Goal: Find specific page/section: Find specific page/section

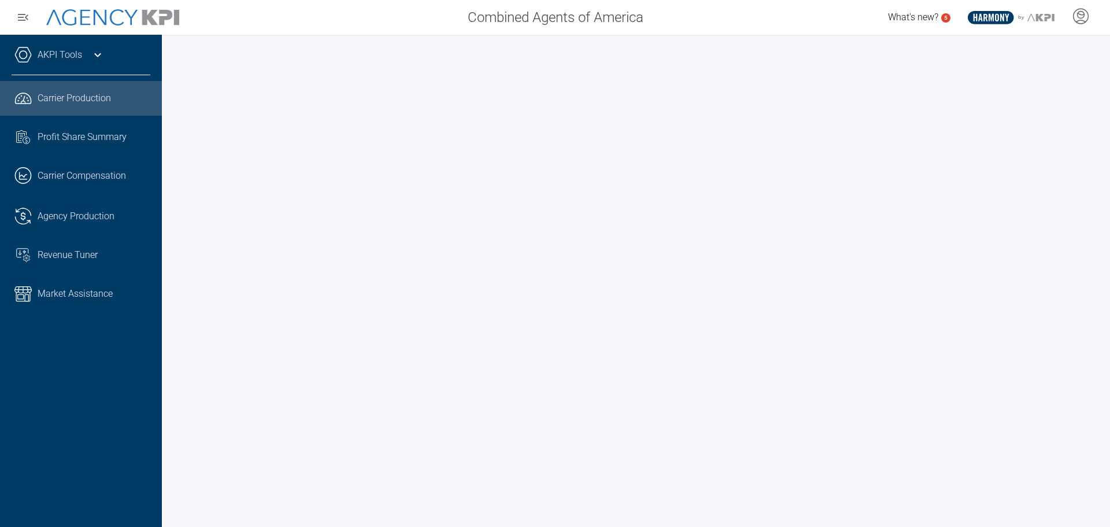
click at [86, 60] on div "AKPI Tools" at bounding box center [81, 60] width 139 height 29
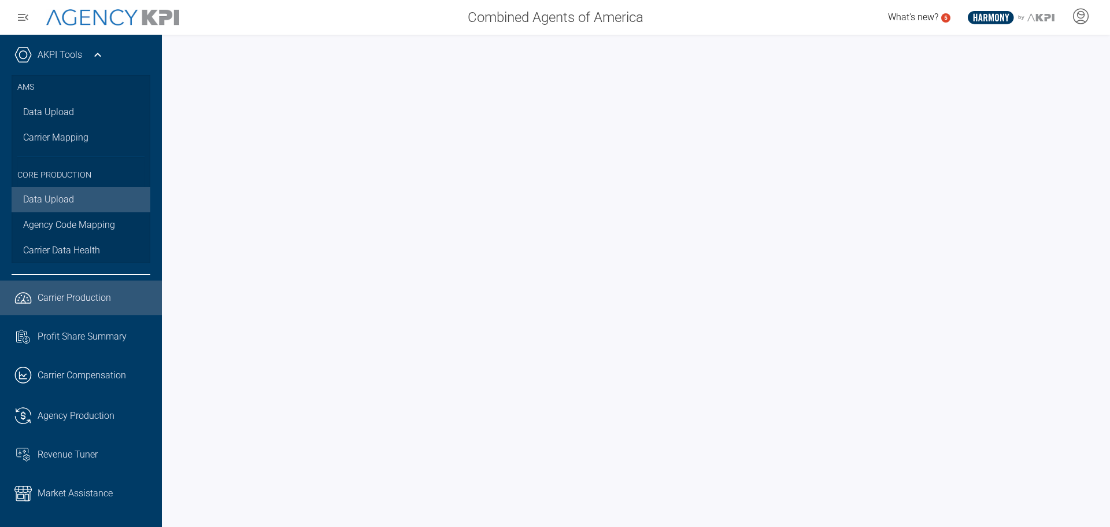
click at [67, 191] on link "Data Upload" at bounding box center [81, 199] width 139 height 25
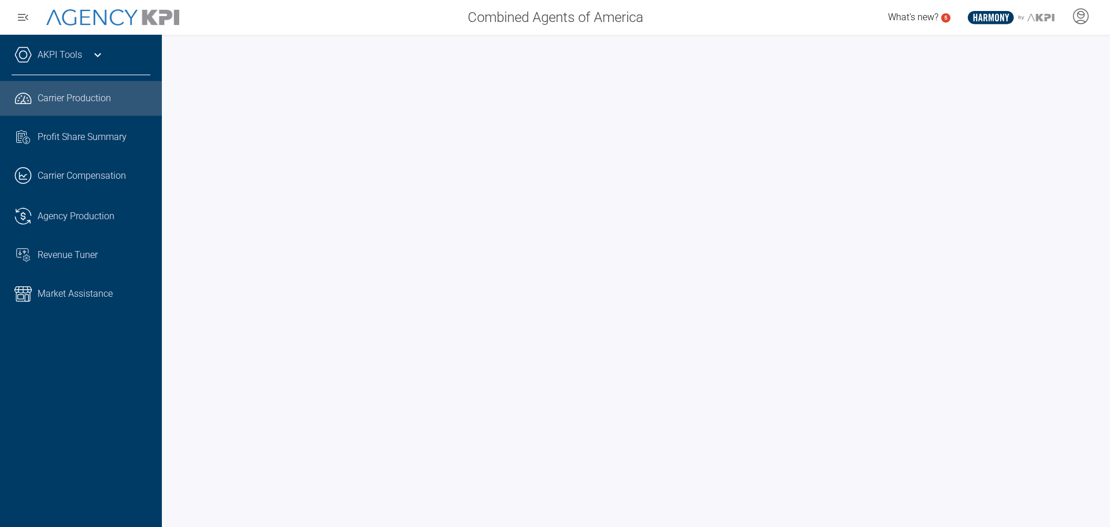
click at [83, 60] on div "AKPI Tools" at bounding box center [81, 60] width 139 height 29
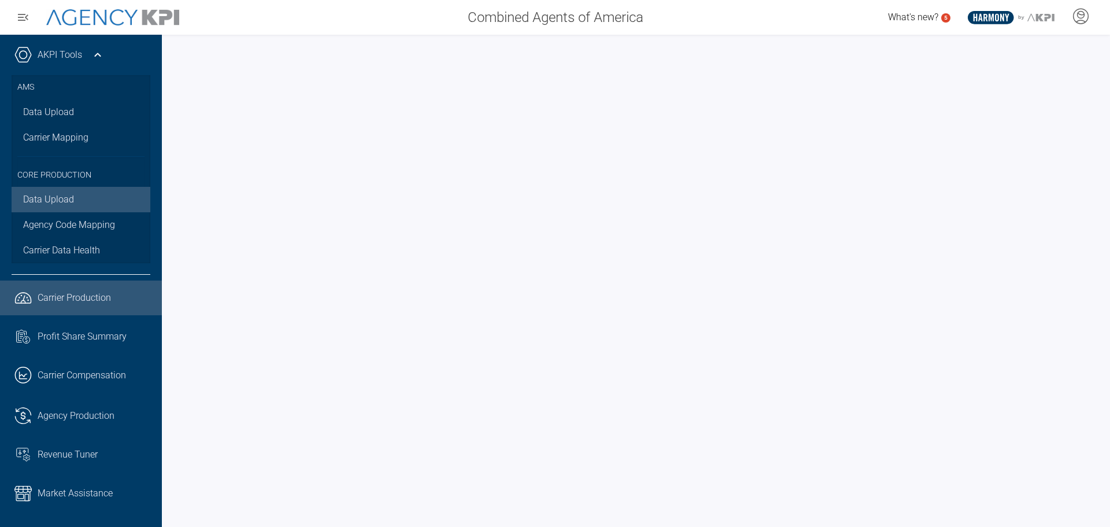
click at [62, 205] on link "Data Upload" at bounding box center [81, 199] width 139 height 25
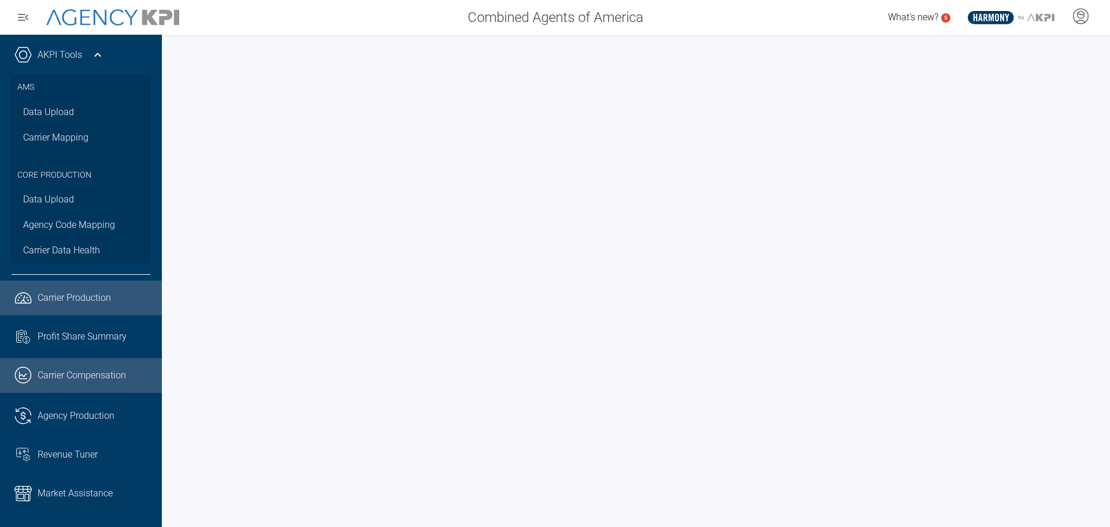
click at [66, 384] on link ".cls-1{fill:none;stroke:#221f20;stroke-linecap:round;stroke-linejoin:round;stro…" at bounding box center [81, 375] width 162 height 35
click at [82, 306] on link ".cls-1{fill:none;stroke:#221f20;stroke-linecap:round;stroke-linejoin:round;stro…" at bounding box center [81, 298] width 162 height 35
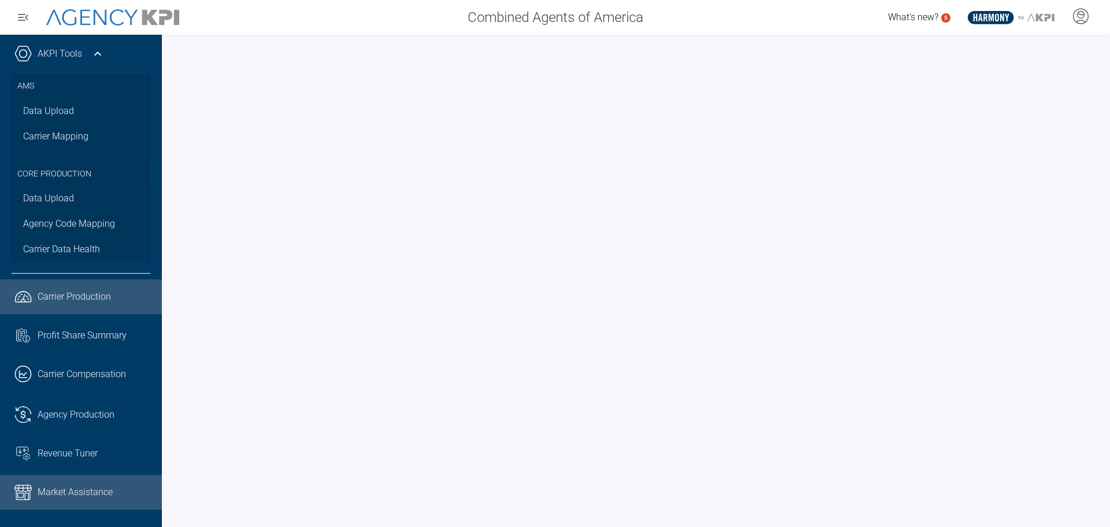
click at [62, 492] on span "Market Assistance" at bounding box center [75, 492] width 75 height 14
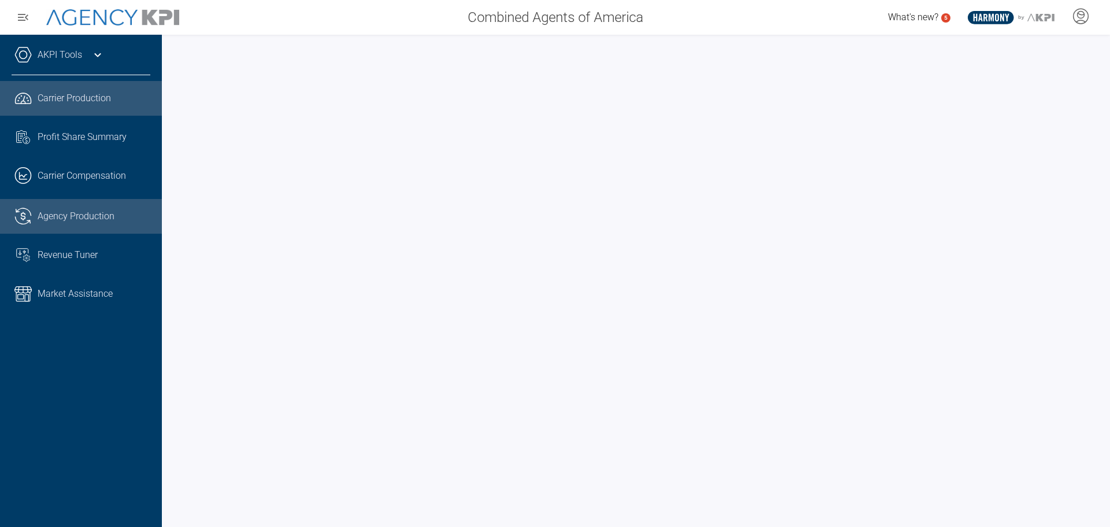
click at [65, 216] on span "Agency Production" at bounding box center [76, 216] width 77 height 14
click at [83, 54] on div "AKPI Tools" at bounding box center [81, 60] width 139 height 29
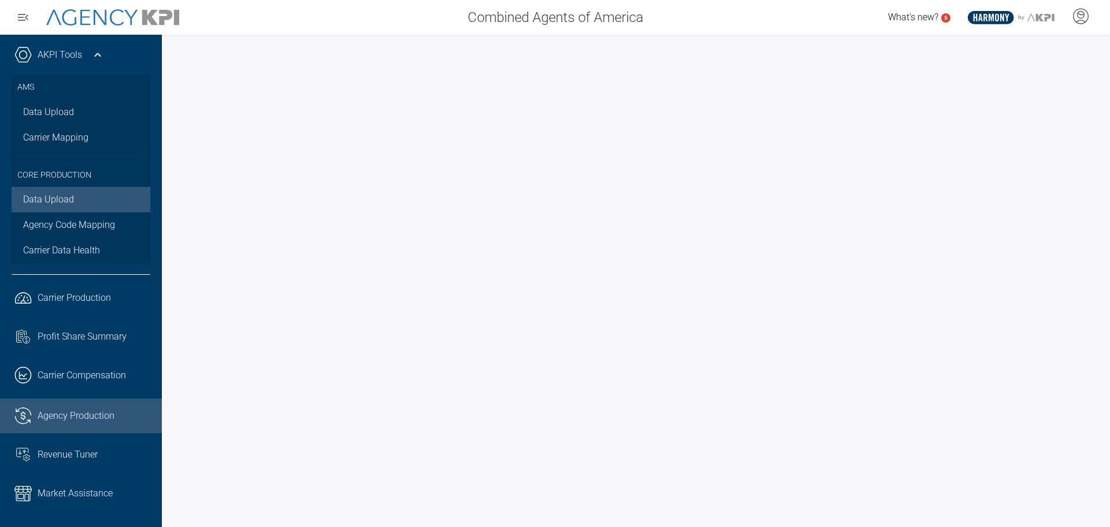
click at [57, 201] on link "Data Upload" at bounding box center [81, 199] width 139 height 25
